Goal: Transaction & Acquisition: Purchase product/service

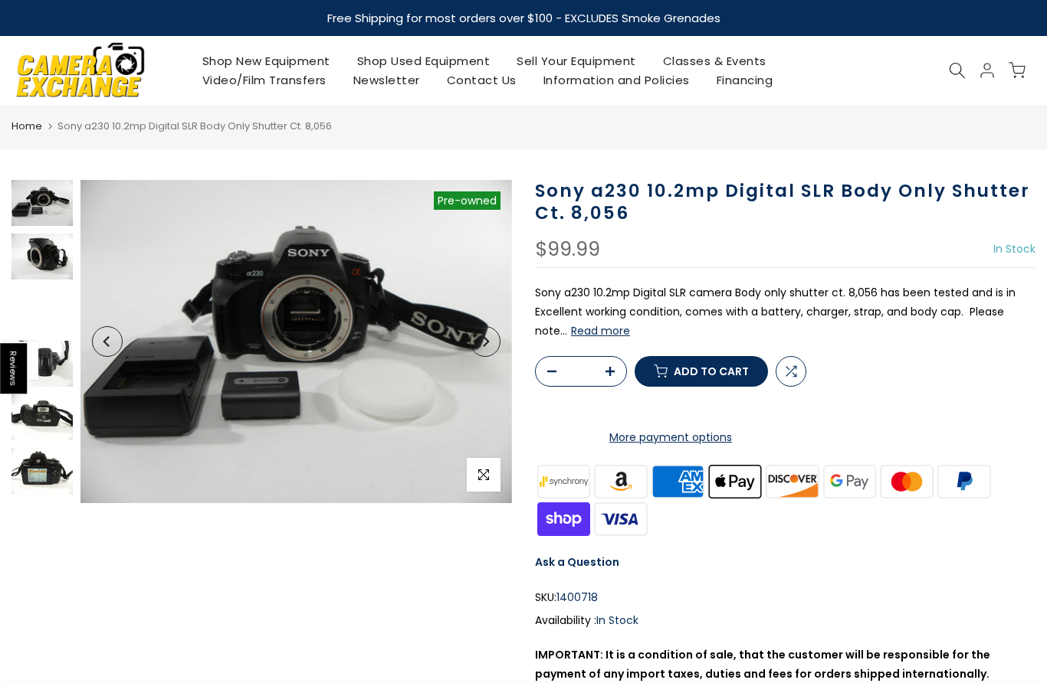
click at [490, 338] on icon "Next" at bounding box center [485, 341] width 11 height 11
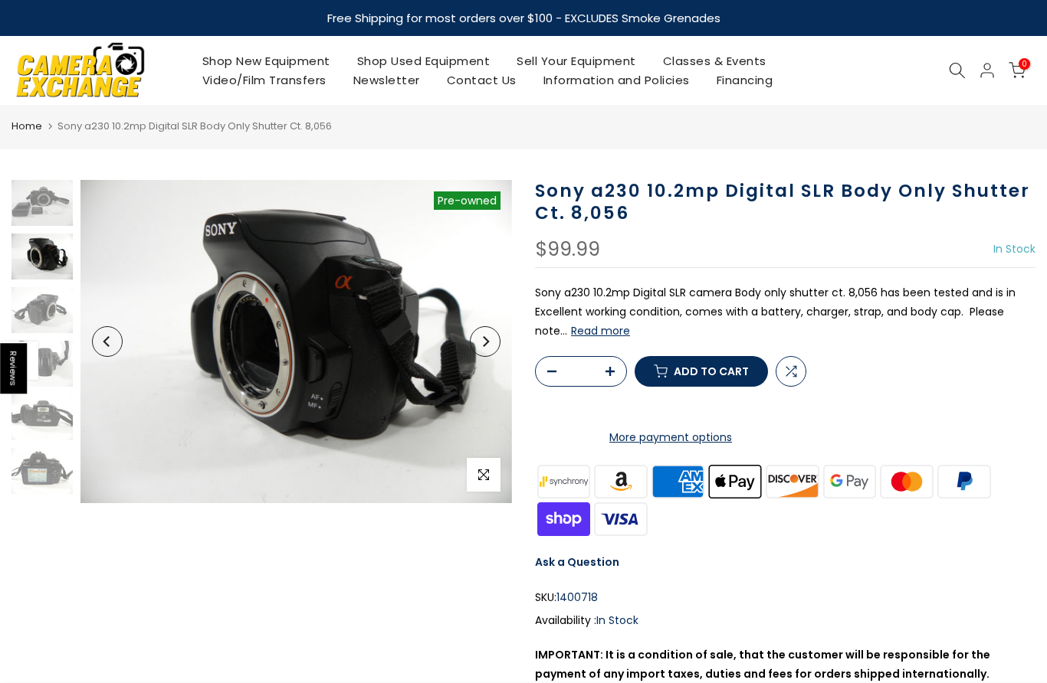
click at [472, 355] on img at bounding box center [295, 341] width 431 height 323
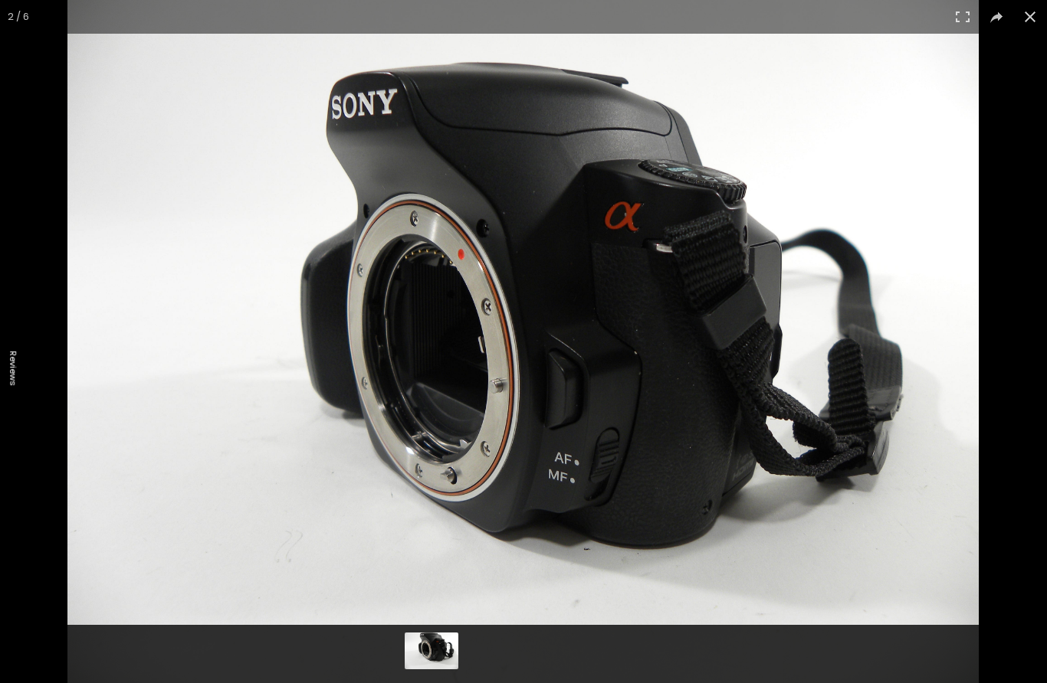
click at [1027, 18] on button at bounding box center [1030, 17] width 34 height 34
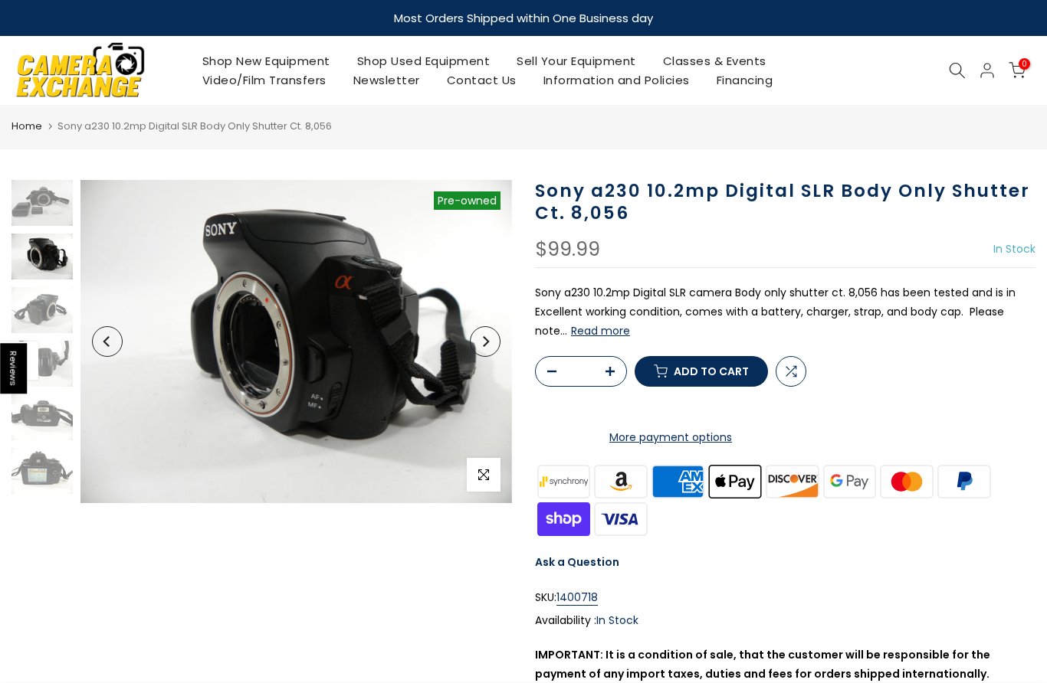
click at [494, 348] on button "Next" at bounding box center [485, 341] width 31 height 31
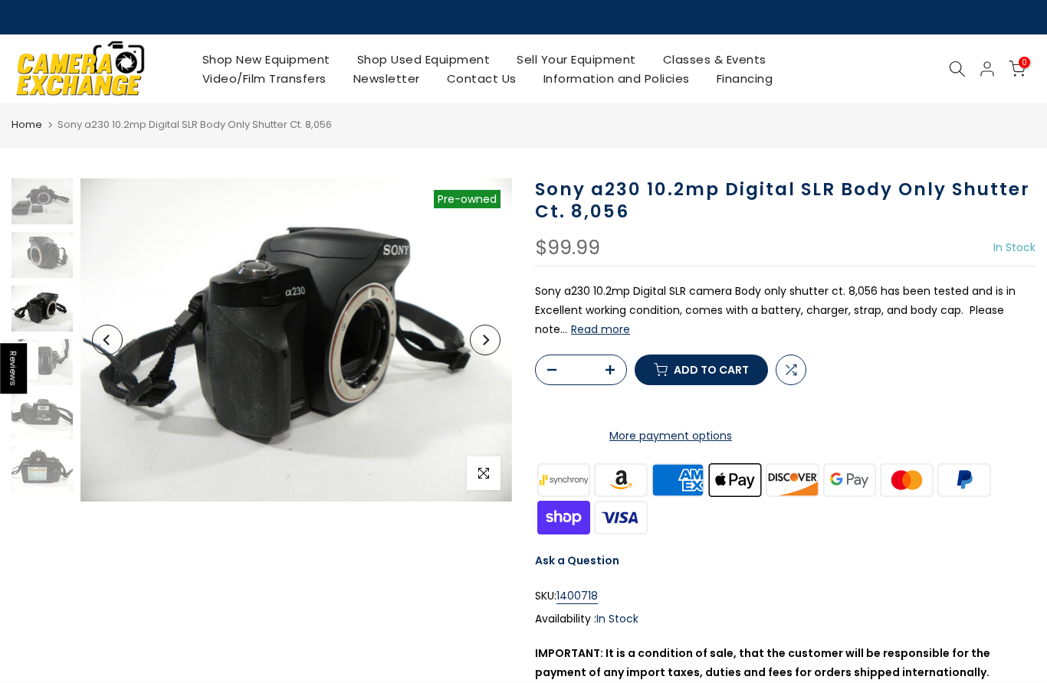
click at [493, 335] on button "Next" at bounding box center [485, 340] width 31 height 31
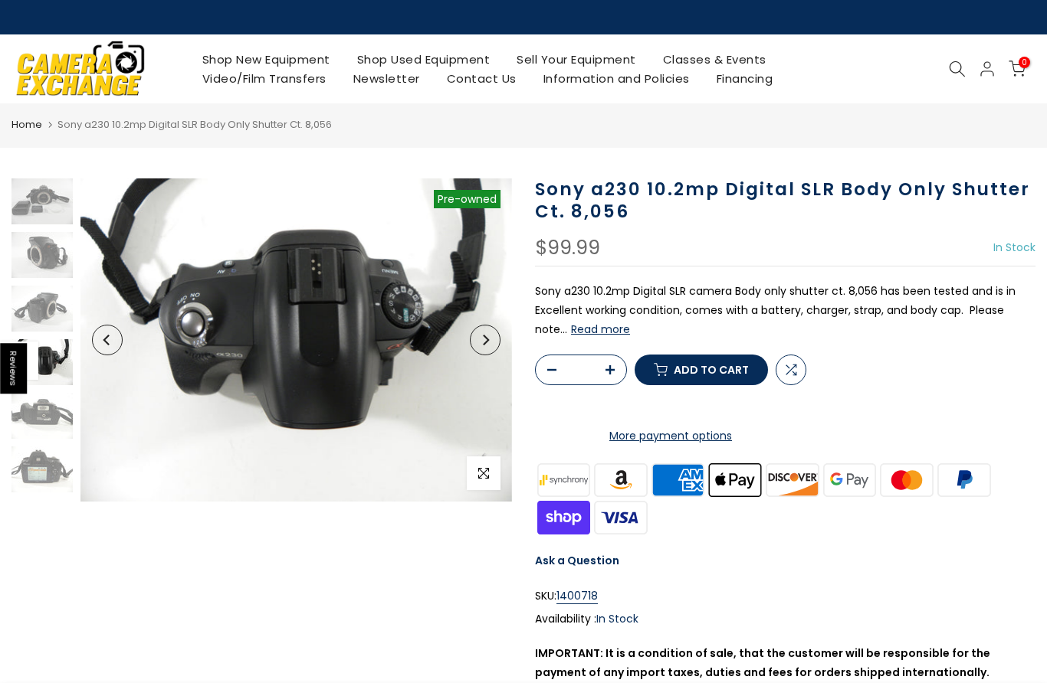
click at [486, 340] on icon "Next" at bounding box center [485, 340] width 11 height 11
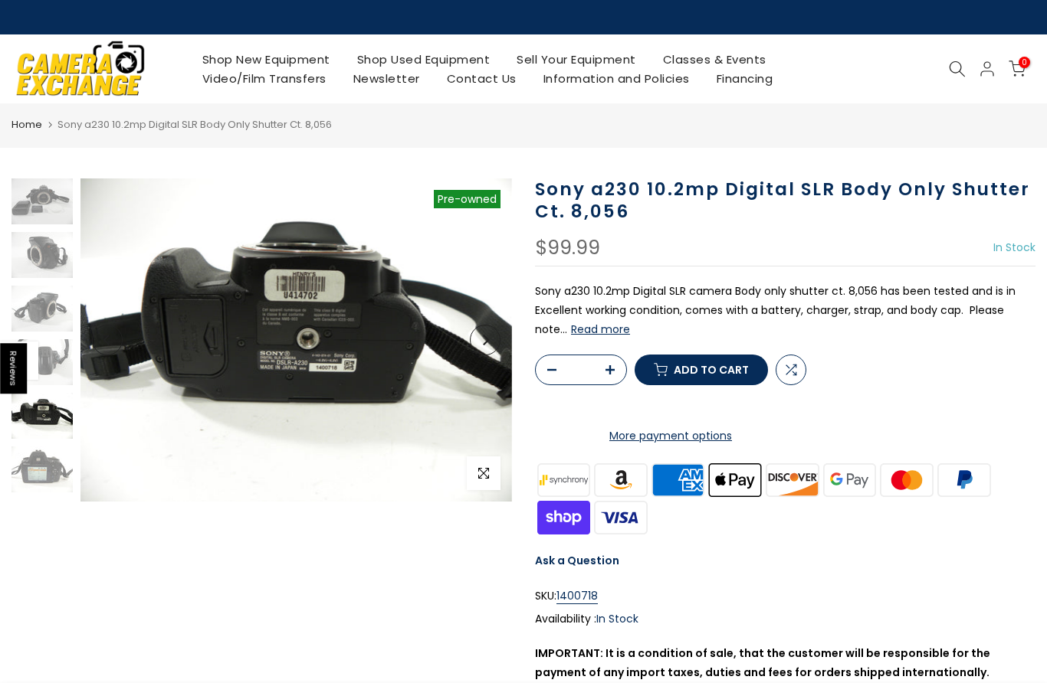
click at [487, 346] on button "Next" at bounding box center [485, 340] width 31 height 31
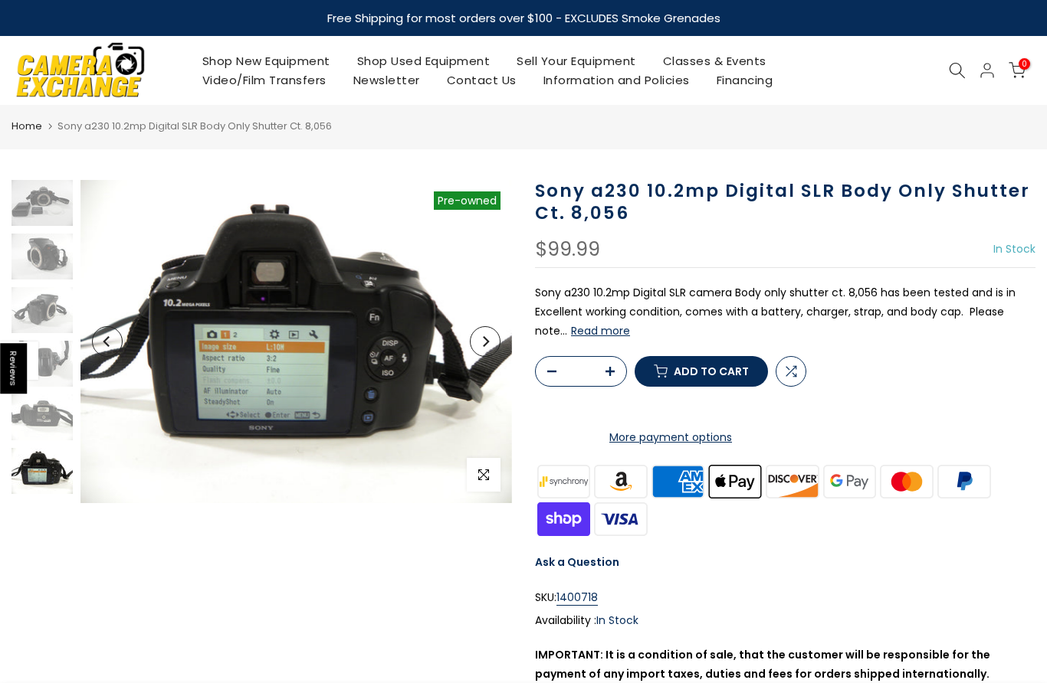
click at [487, 348] on button "Next" at bounding box center [485, 341] width 31 height 31
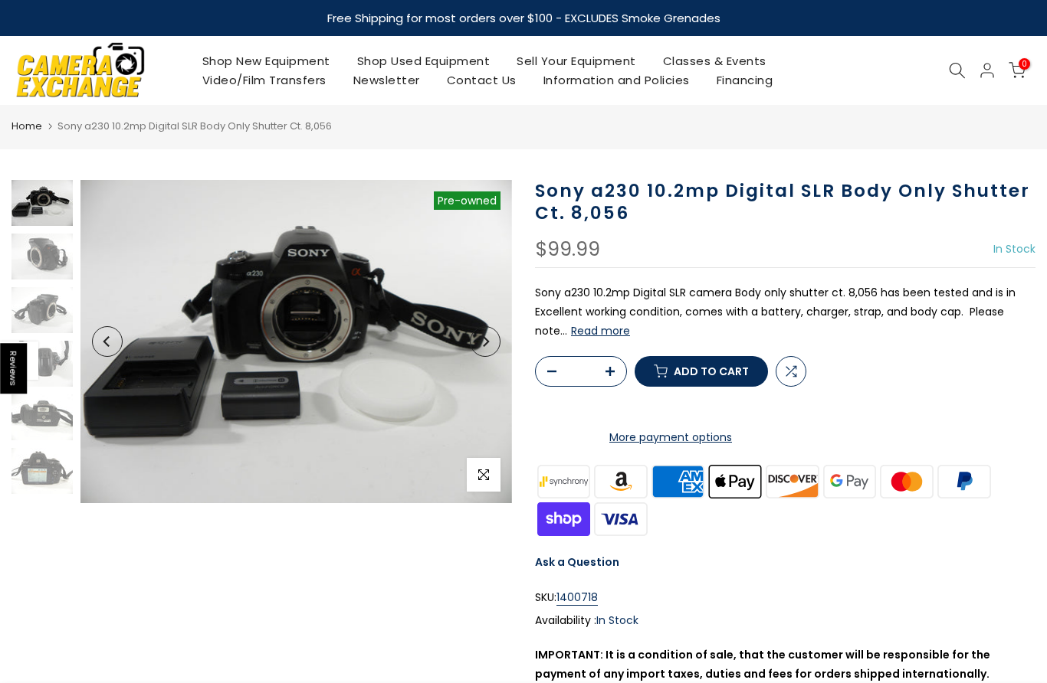
click at [484, 349] on button "Next" at bounding box center [485, 341] width 31 height 31
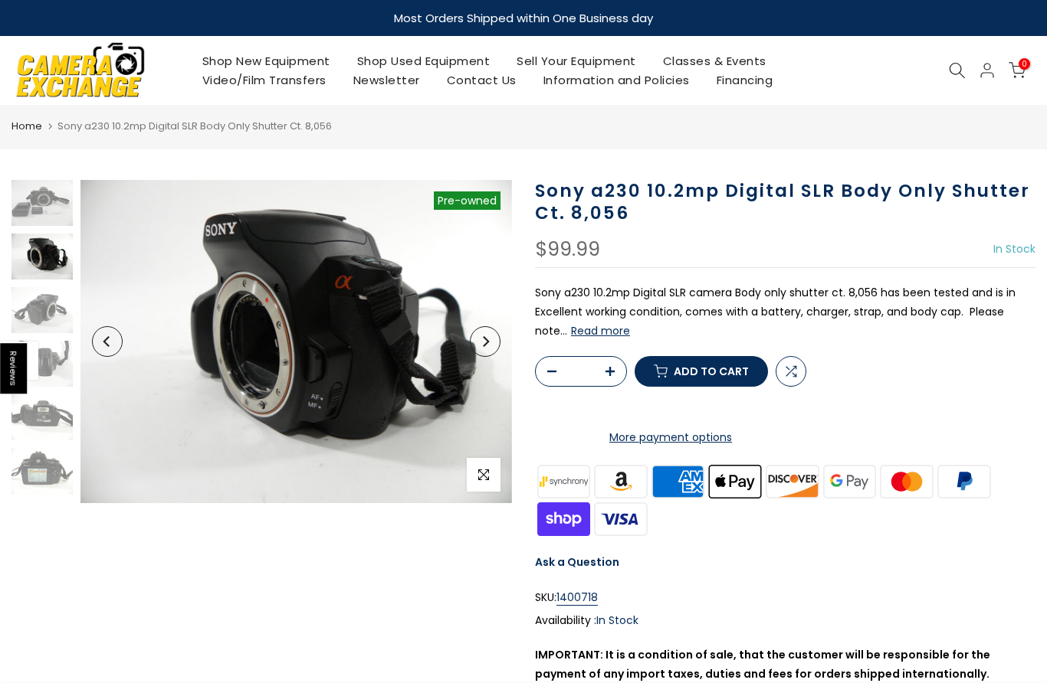
click at [487, 351] on button "Next" at bounding box center [485, 341] width 31 height 31
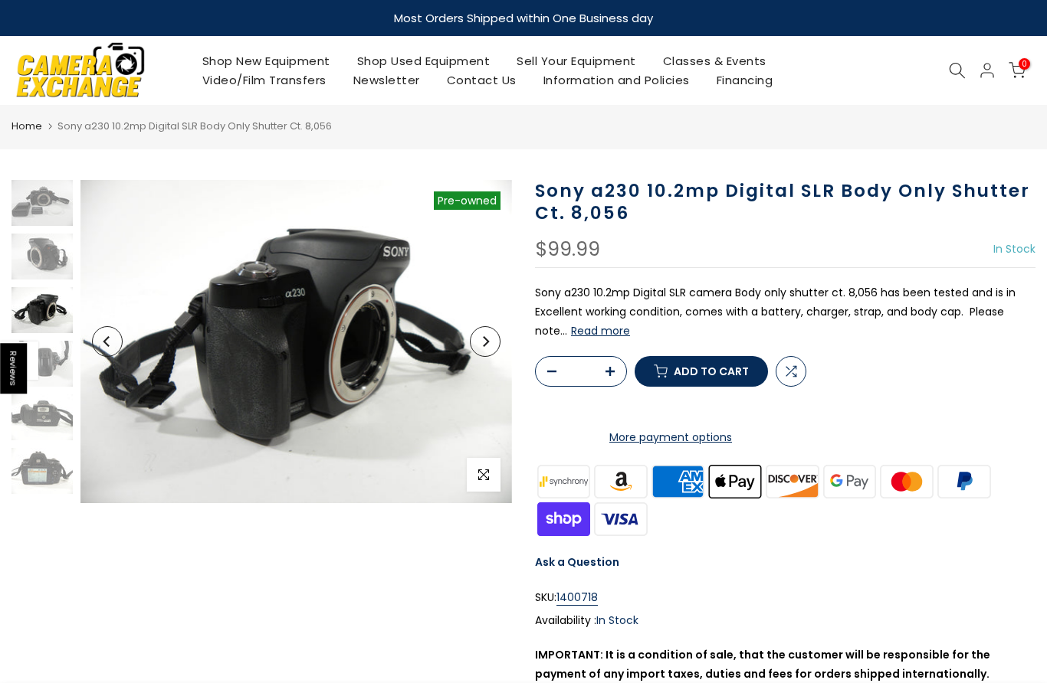
click at [485, 354] on button "Next" at bounding box center [485, 341] width 31 height 31
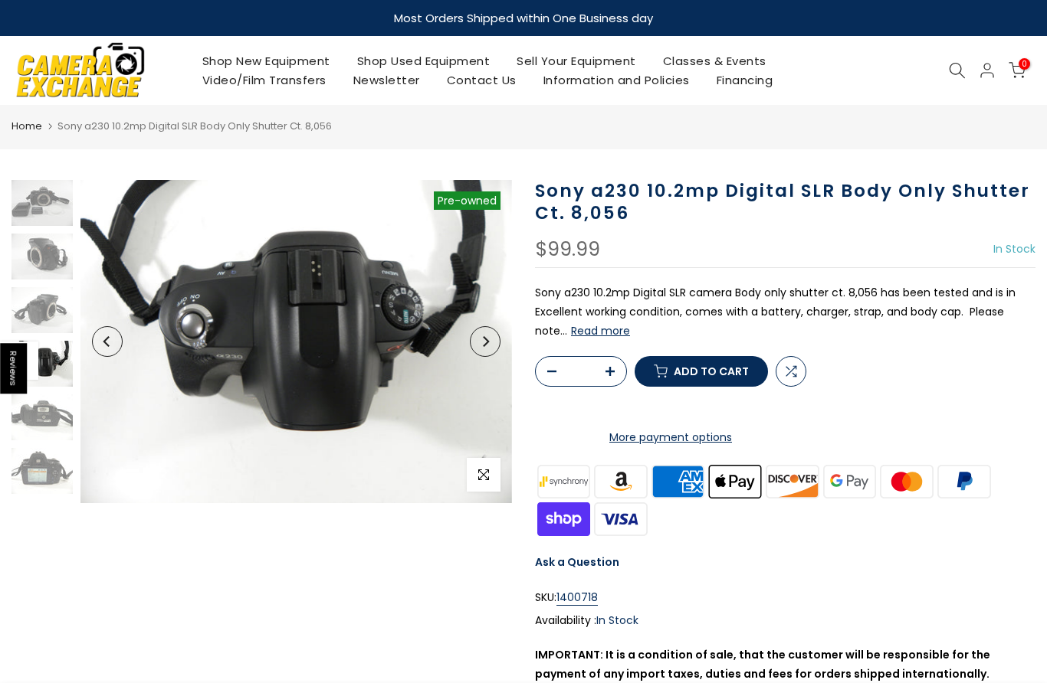
click at [481, 353] on button "Next" at bounding box center [485, 341] width 31 height 31
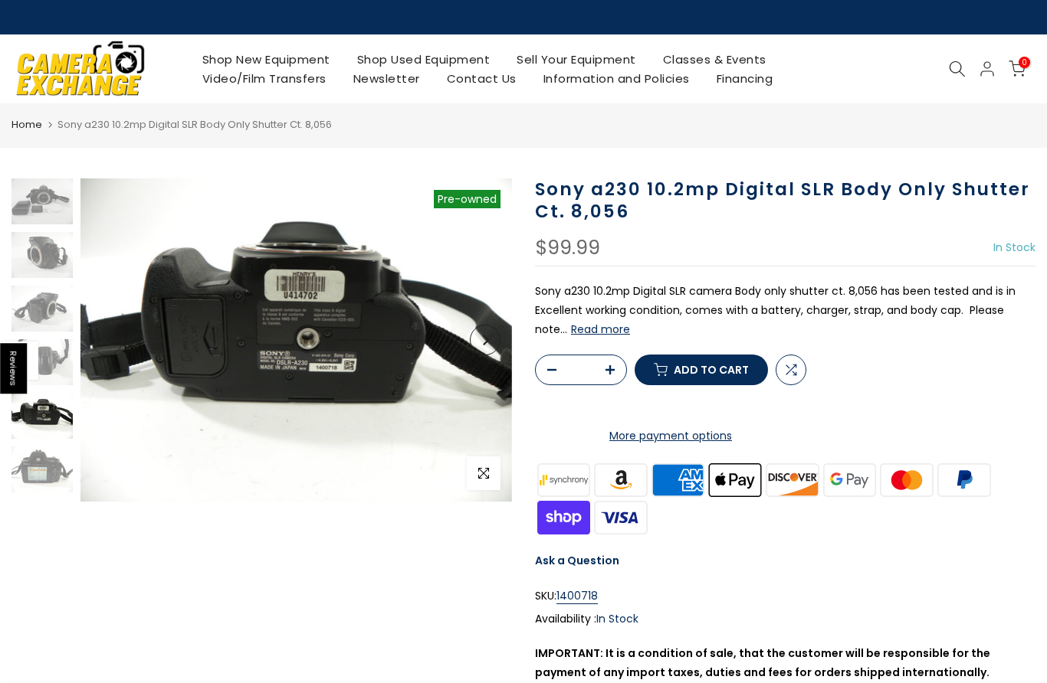
click at [487, 341] on icon "Next" at bounding box center [486, 340] width 6 height 11
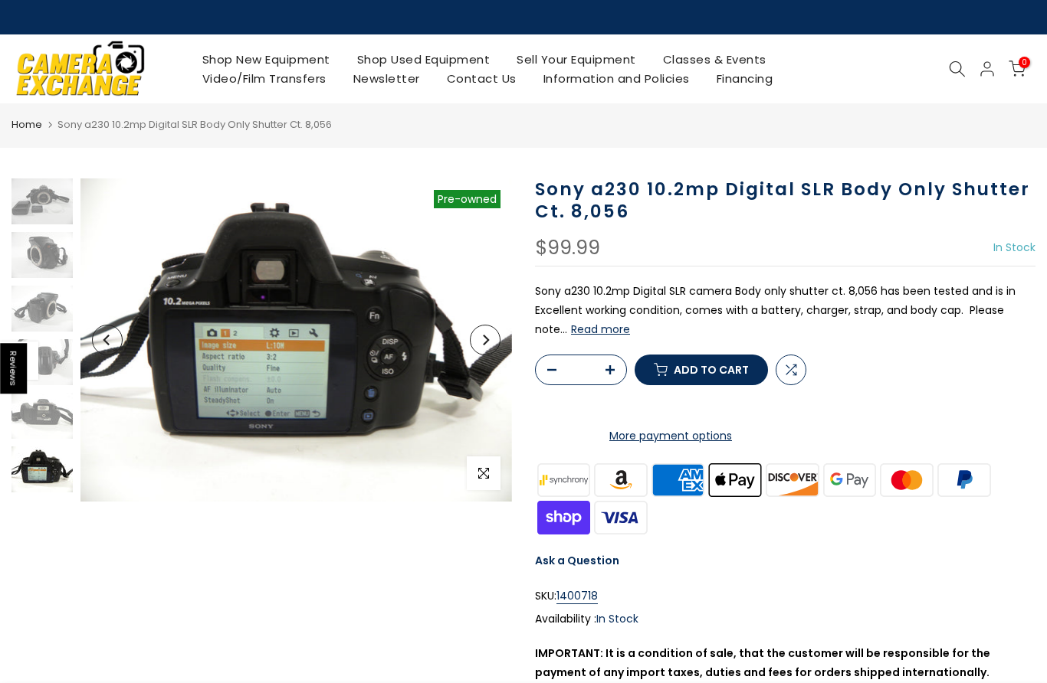
click at [486, 345] on icon "Next" at bounding box center [485, 340] width 11 height 11
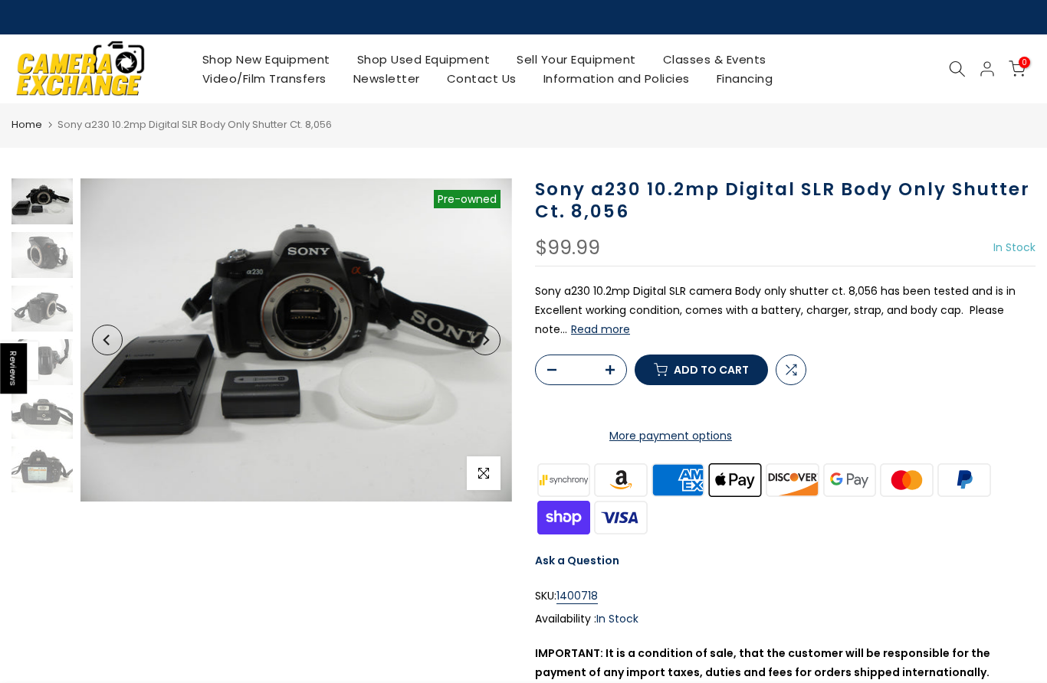
click at [490, 337] on button "Next" at bounding box center [485, 340] width 31 height 31
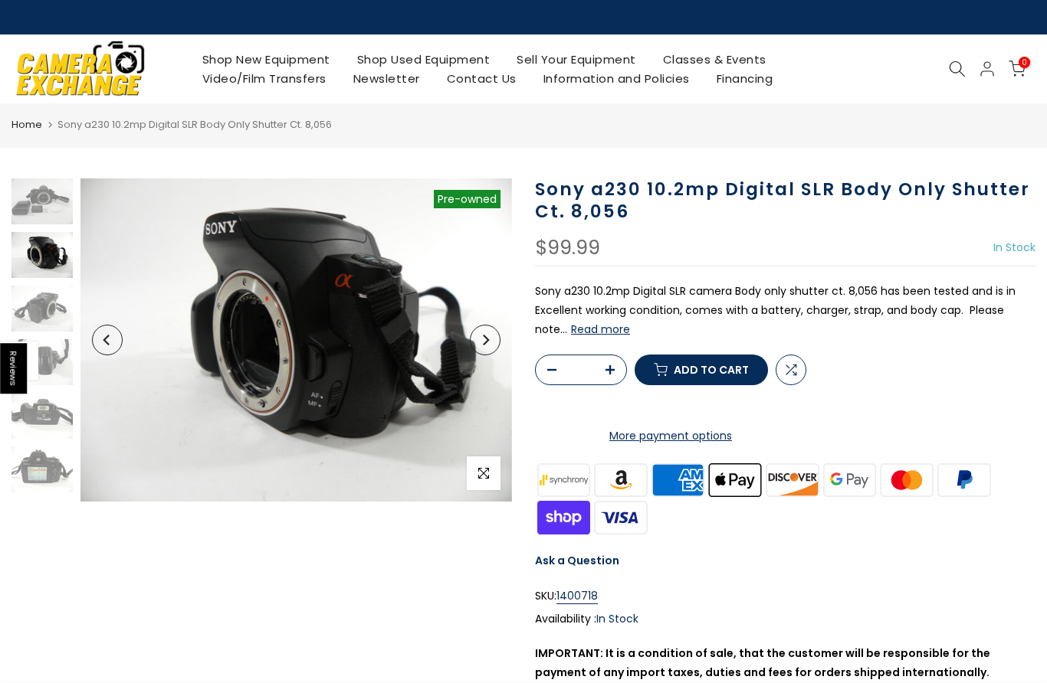
click at [489, 342] on icon "Next" at bounding box center [485, 340] width 11 height 11
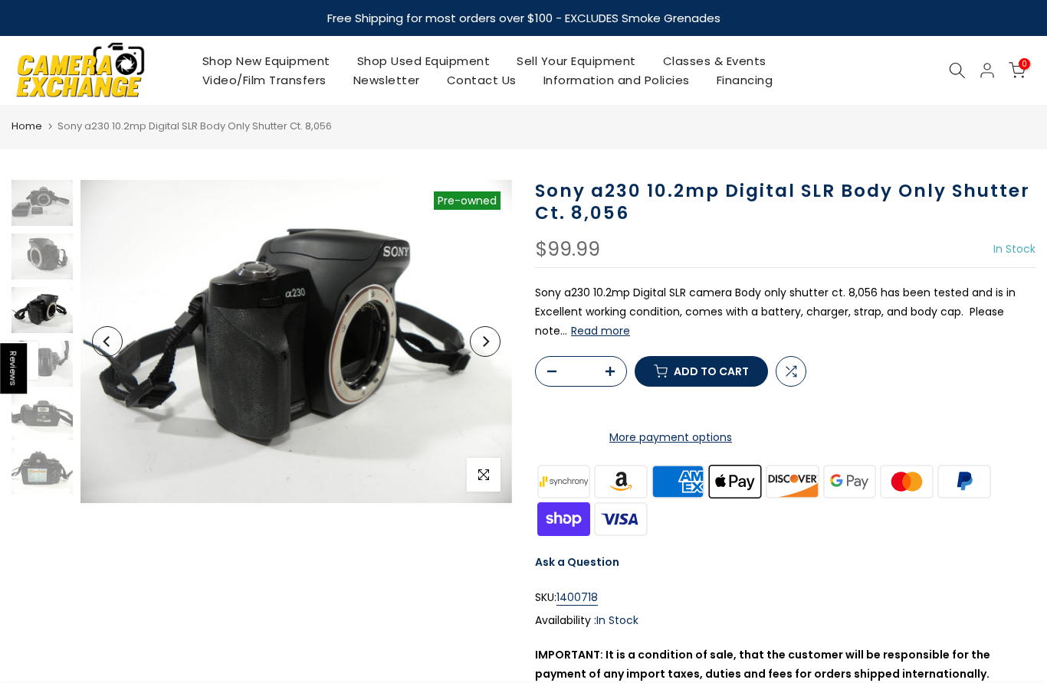
click at [482, 346] on icon "Next" at bounding box center [485, 341] width 11 height 11
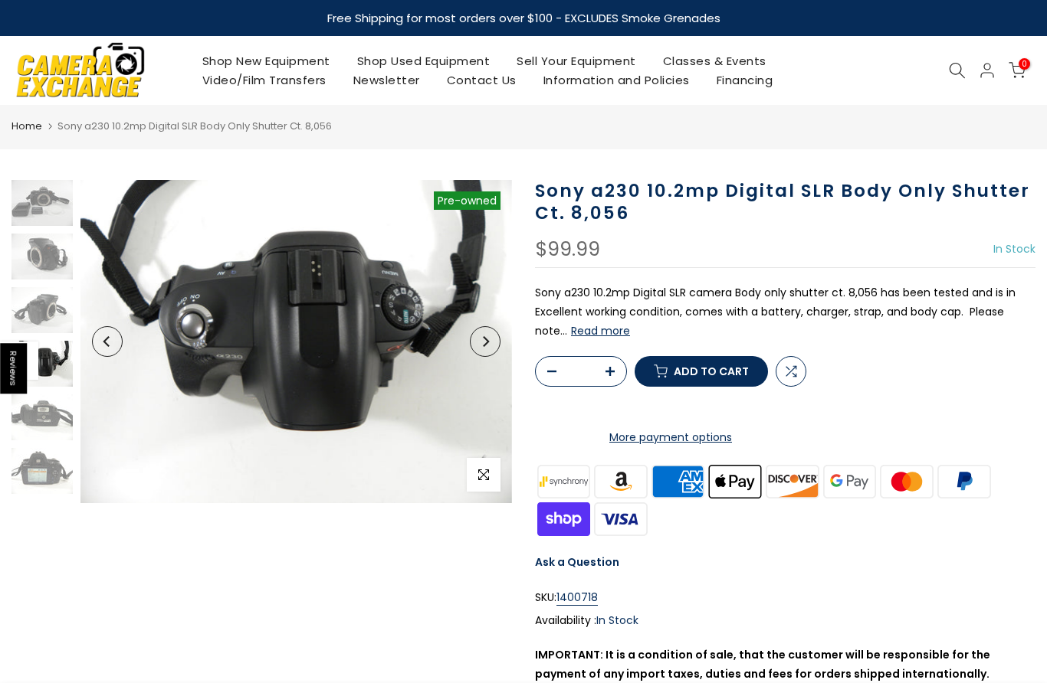
click at [487, 341] on icon "Next" at bounding box center [486, 341] width 6 height 11
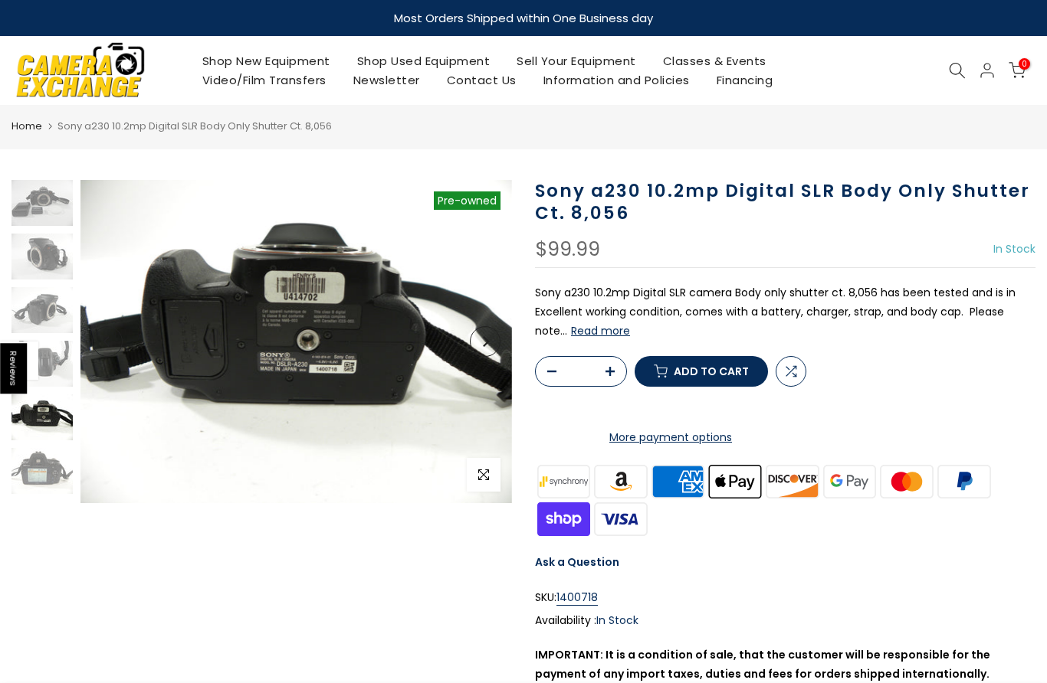
click at [490, 341] on button "Next" at bounding box center [485, 341] width 31 height 31
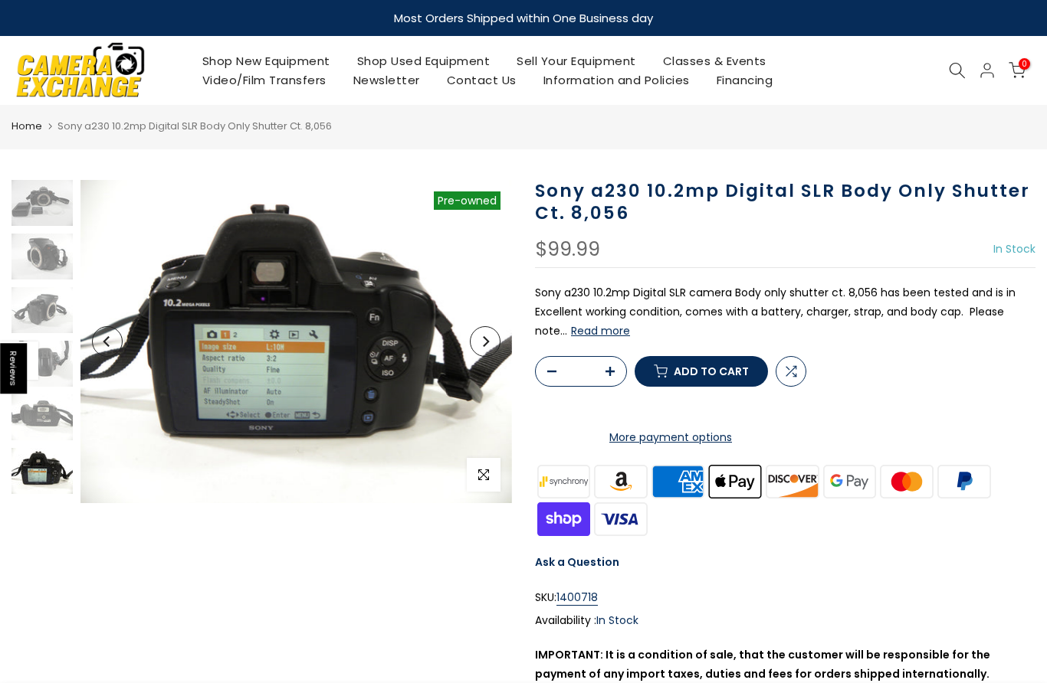
click at [491, 342] on button "Next" at bounding box center [485, 341] width 31 height 31
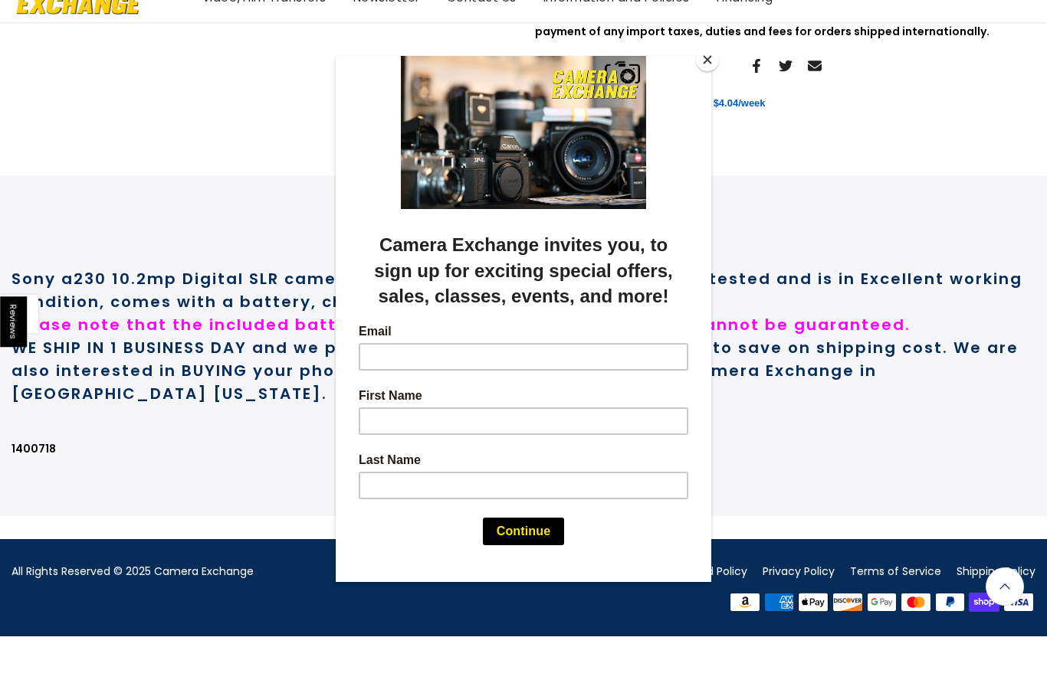
scroll to position [655, 0]
